Goal: Task Accomplishment & Management: Manage account settings

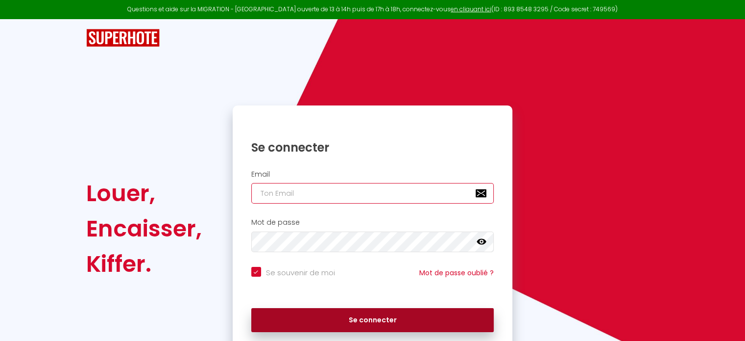
type input "[EMAIL_ADDRESS][DOMAIN_NAME]"
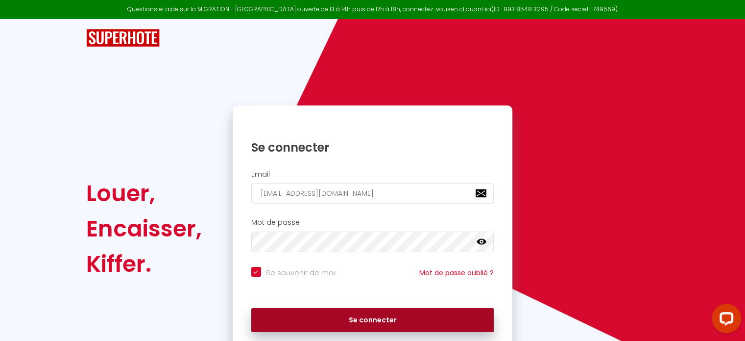
click at [380, 320] on button "Se connecter" at bounding box center [372, 320] width 243 height 25
checkbox input "true"
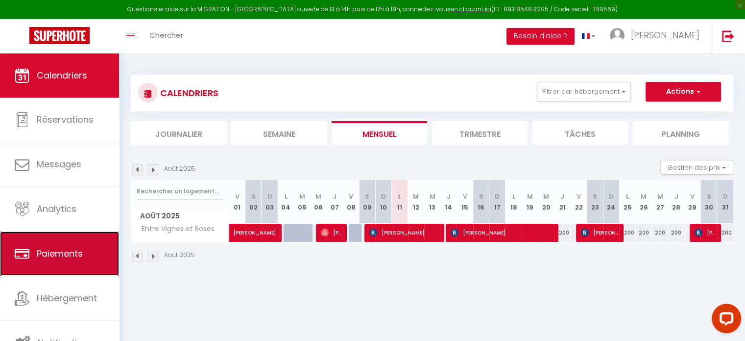
click at [86, 262] on link "Paiements" at bounding box center [59, 253] width 119 height 44
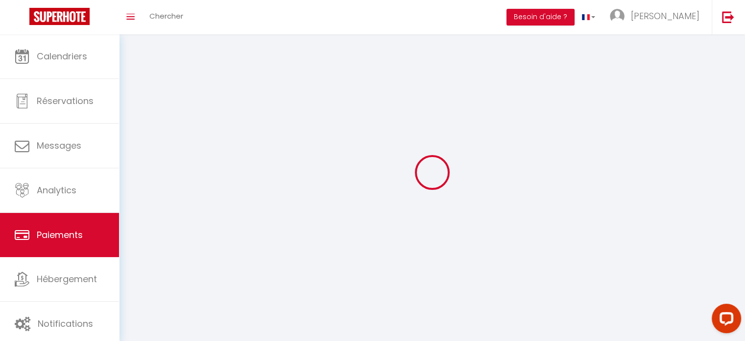
select select "2"
select select "0"
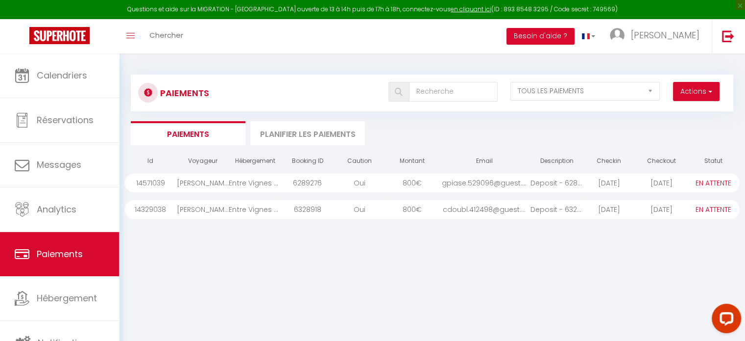
click at [301, 135] on li "Planifier les paiements" at bounding box center [307, 133] width 115 height 24
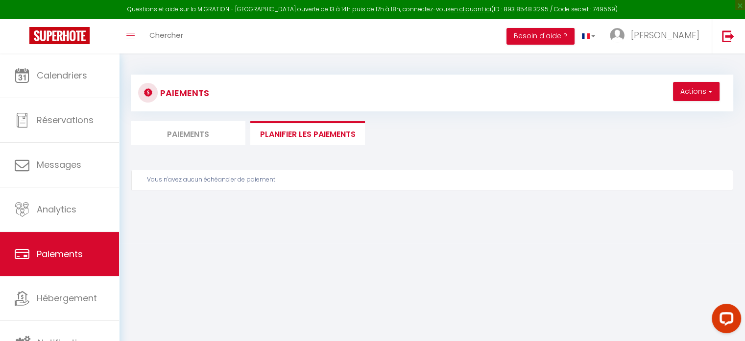
click at [194, 135] on li "Paiements" at bounding box center [188, 133] width 115 height 24
select select "0"
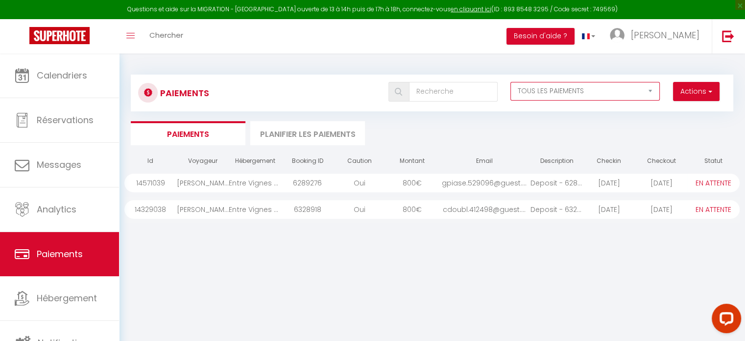
click at [649, 91] on select "EN ATTENTE PAYÉ TOUS LES PAIEMENTS" at bounding box center [586, 91] width 150 height 19
select select "1"
click at [511, 82] on select "EN ATTENTE PAYÉ TOUS LES PAIEMENTS" at bounding box center [586, 91] width 150 height 19
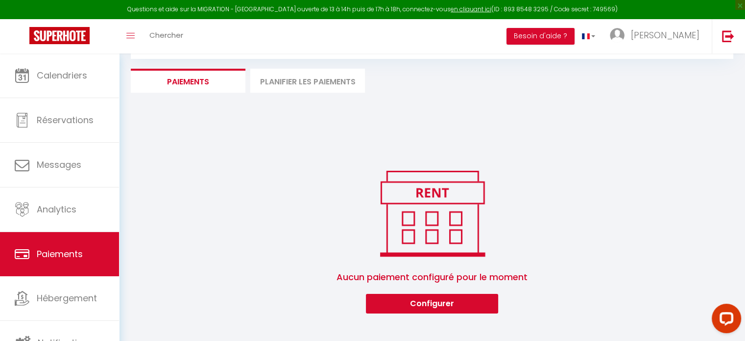
scroll to position [53, 0]
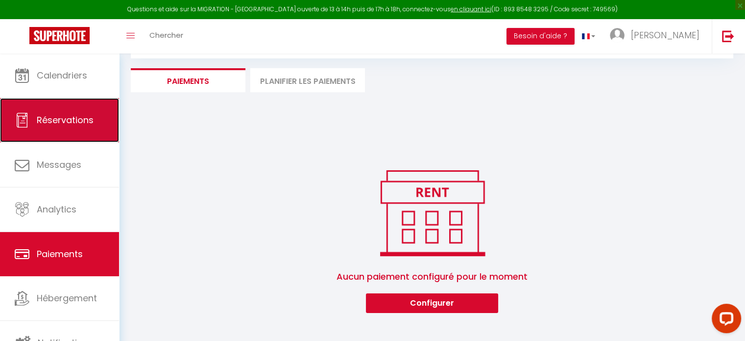
click at [78, 127] on link "Réservations" at bounding box center [59, 120] width 119 height 44
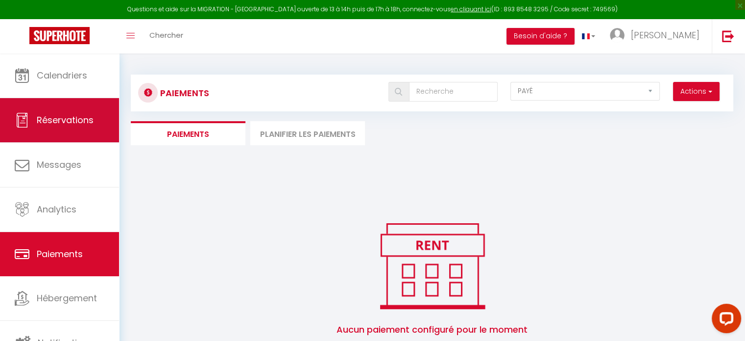
select select "not_cancelled"
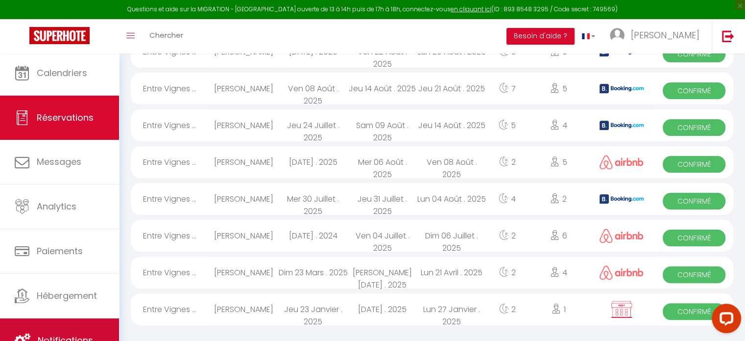
scroll to position [198, 0]
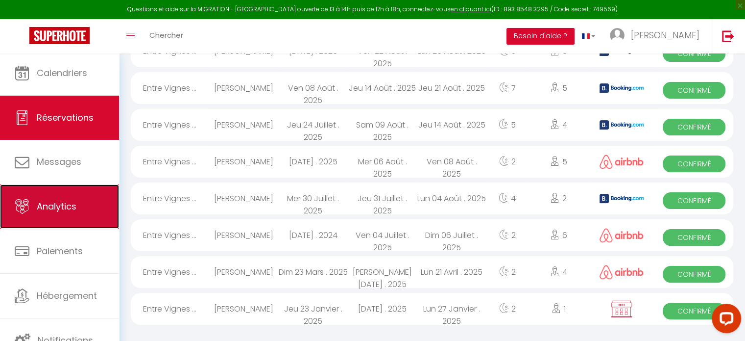
click at [53, 210] on span "Analytics" at bounding box center [57, 206] width 40 height 12
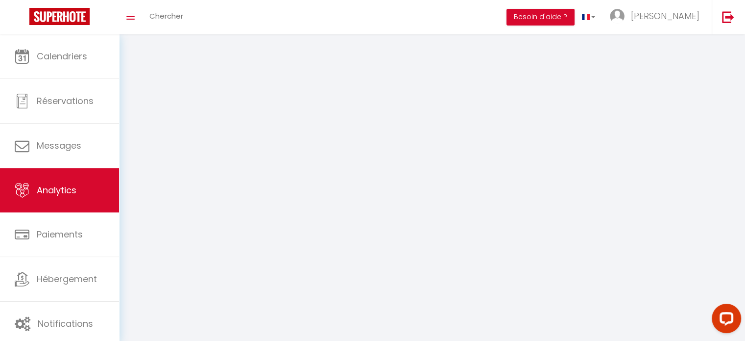
select select "2025"
select select "8"
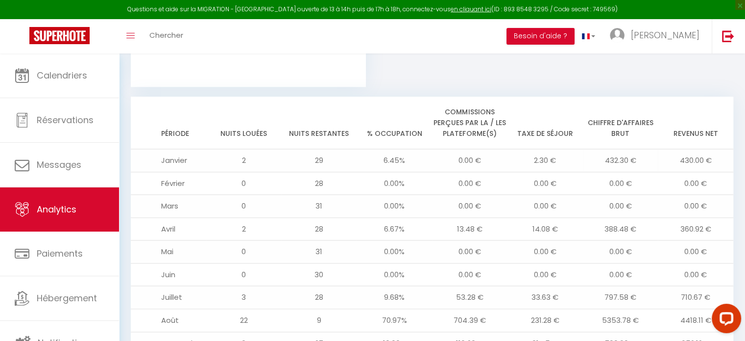
scroll to position [1030, 0]
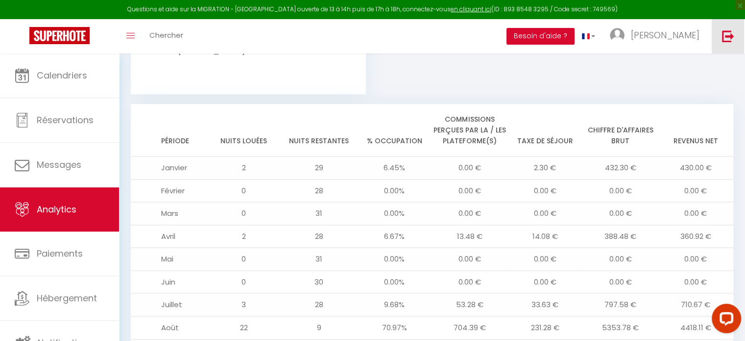
click at [729, 39] on img at bounding box center [728, 36] width 12 height 12
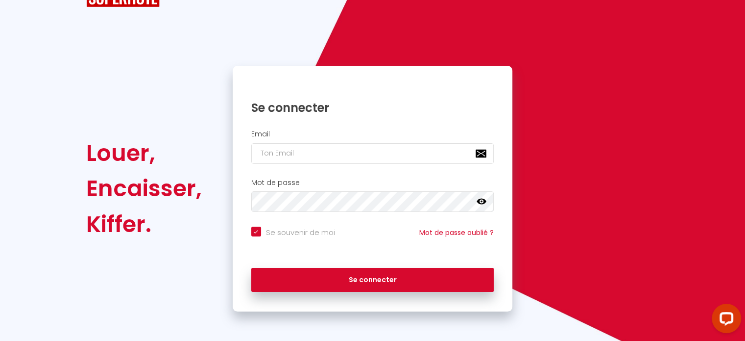
scroll to position [39, 0]
checkbox input "true"
type input "[EMAIL_ADDRESS][DOMAIN_NAME]"
checkbox input "true"
